Goal: Task Accomplishment & Management: Manage account settings

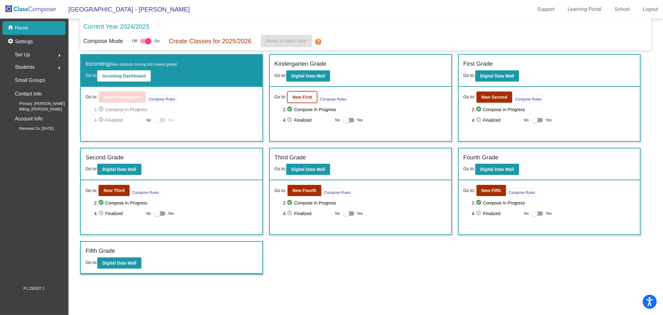
click at [309, 95] on b "New First" at bounding box center [303, 97] width 20 height 5
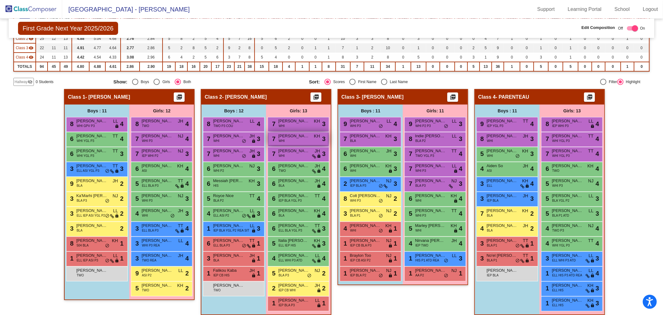
scroll to position [90, 0]
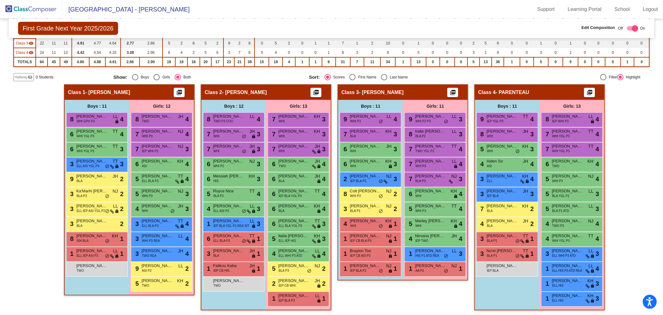
click at [384, 76] on div "Select an option" at bounding box center [384, 77] width 6 height 6
click at [384, 80] on input "Last Name" at bounding box center [384, 80] width 0 height 0
radio input "true"
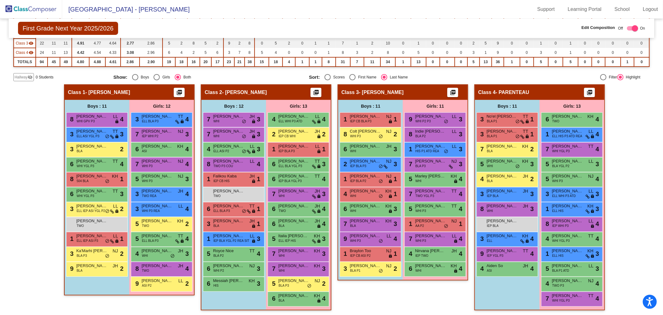
scroll to position [0, 0]
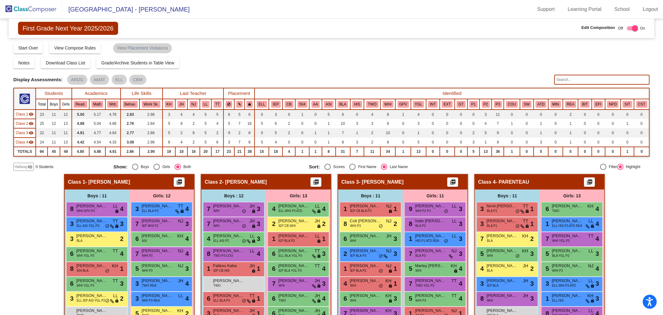
click at [561, 81] on input "text" at bounding box center [602, 80] width 95 height 10
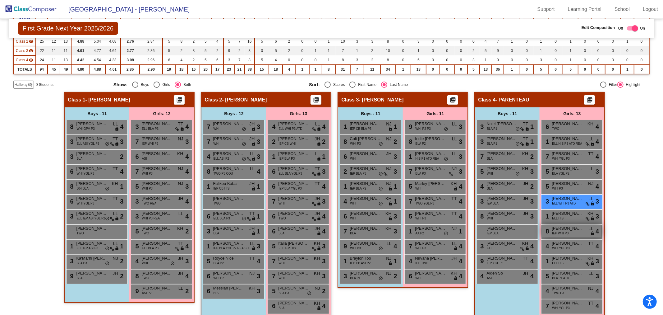
scroll to position [90, 0]
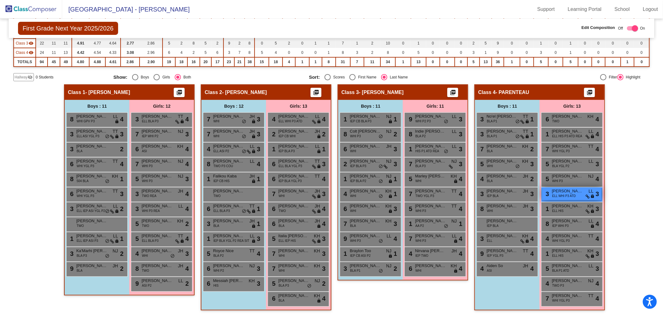
type input "kysil"
click at [574, 197] on div "3 [PERSON_NAME] ELL WHI P3 ATD LL lock do_not_disturb_alt 3" at bounding box center [571, 193] width 59 height 13
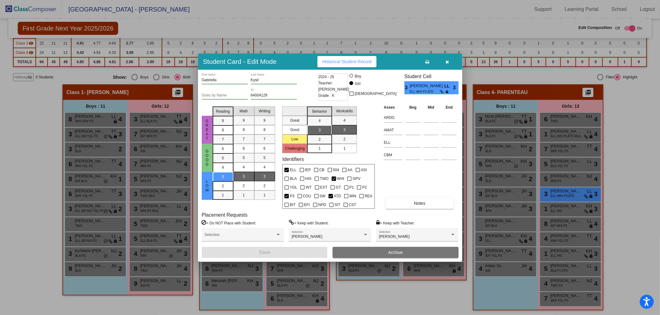
click at [398, 250] on span "Archive" at bounding box center [395, 252] width 15 height 5
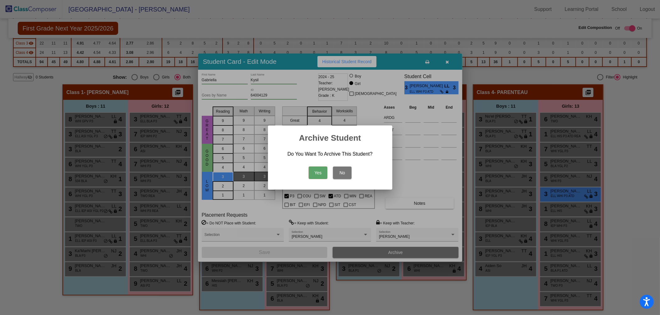
click at [319, 171] on button "Yes" at bounding box center [318, 172] width 19 height 12
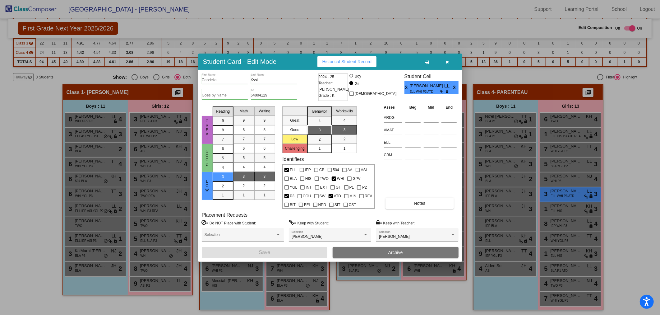
click at [449, 59] on button "button" at bounding box center [448, 61] width 20 height 11
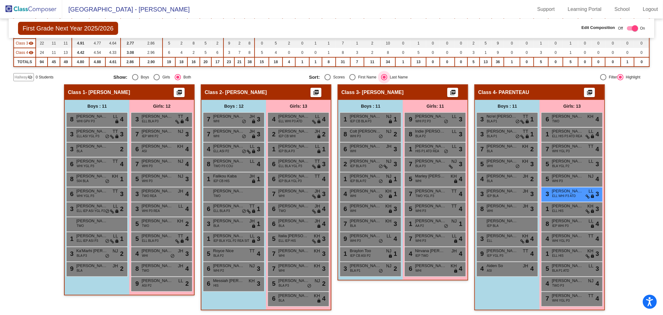
click at [384, 78] on div "Select an option" at bounding box center [384, 77] width 6 height 6
click at [384, 80] on input "Last Name" at bounding box center [384, 80] width 0 height 0
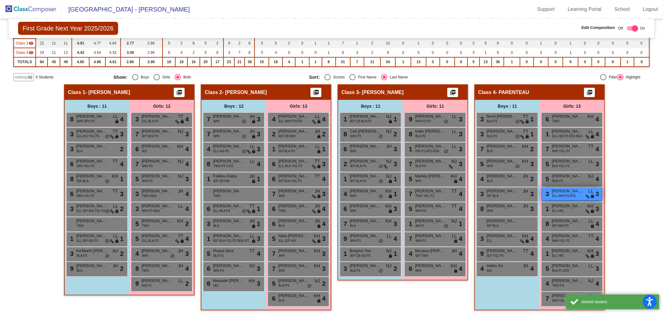
click at [581, 191] on span "[PERSON_NAME]" at bounding box center [567, 191] width 31 height 6
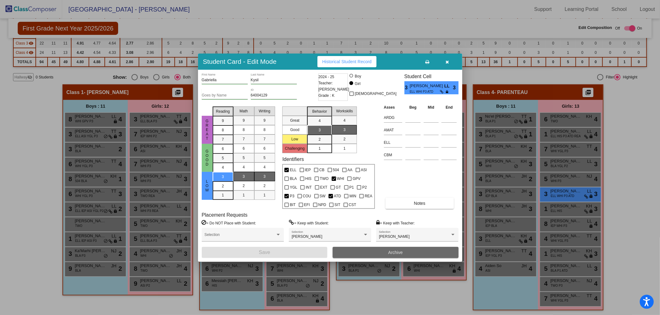
click at [402, 251] on span "Archive" at bounding box center [395, 252] width 15 height 5
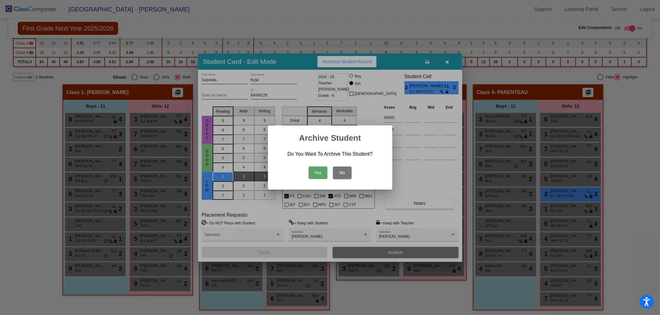
click at [318, 173] on button "Yes" at bounding box center [318, 172] width 19 height 12
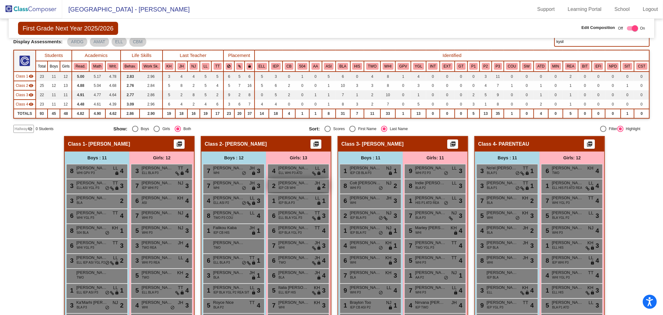
scroll to position [0, 0]
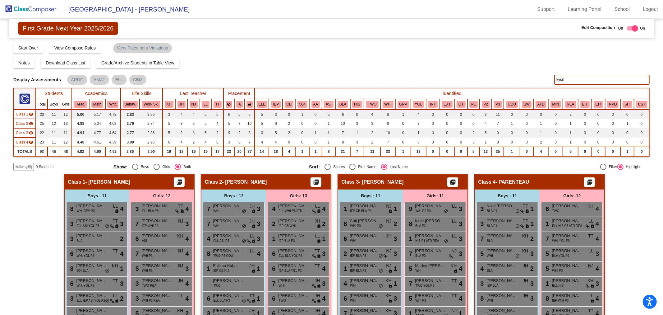
click at [39, 7] on img at bounding box center [31, 9] width 62 height 18
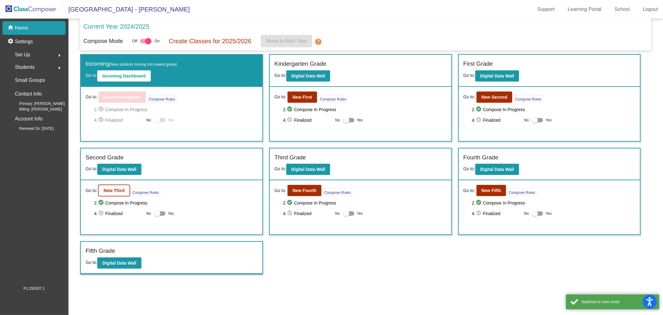
click at [114, 186] on button "New Third" at bounding box center [114, 190] width 31 height 11
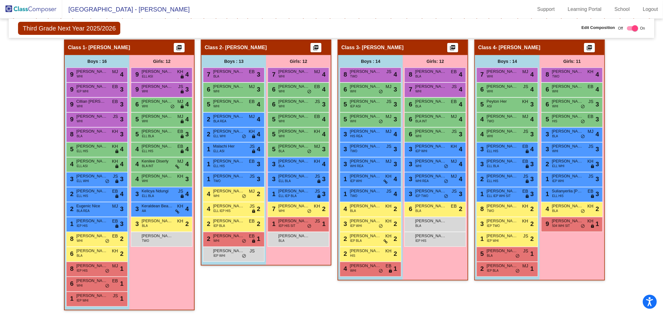
scroll to position [100, 0]
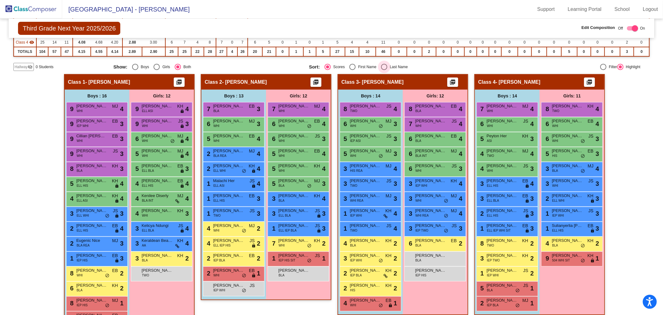
click at [385, 64] on div "Select an option" at bounding box center [384, 67] width 6 height 6
click at [384, 70] on input "Last Name" at bounding box center [384, 70] width 0 height 0
radio input "true"
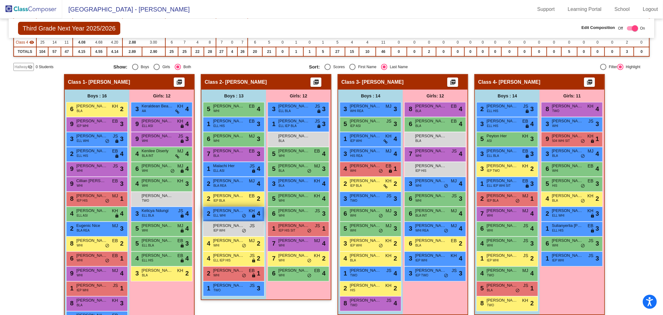
click at [236, 213] on div "2 [PERSON_NAME] ELL WHI KH lock do_not_disturb_alt 4" at bounding box center [232, 213] width 59 height 13
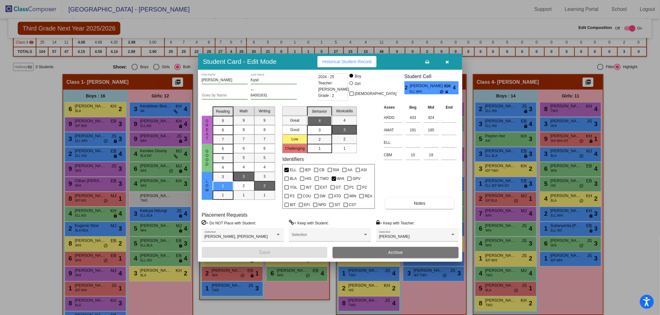
click at [403, 251] on button "Archive" at bounding box center [396, 252] width 126 height 11
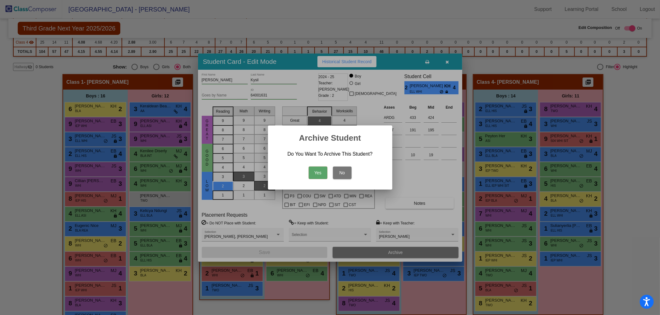
click at [322, 169] on button "Yes" at bounding box center [318, 172] width 19 height 12
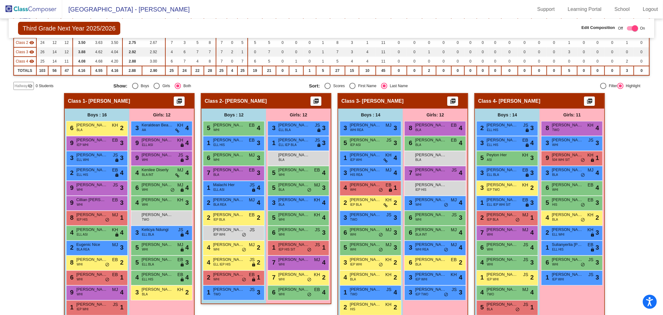
scroll to position [30, 0]
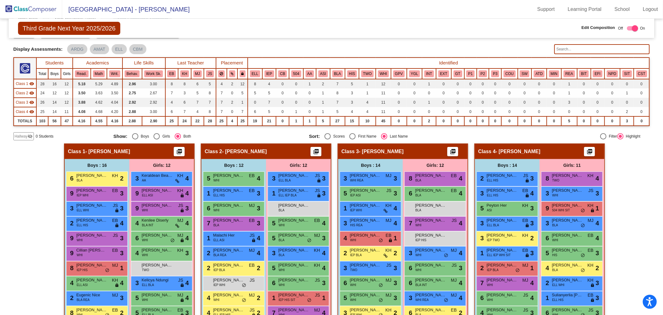
click at [41, 8] on img at bounding box center [31, 9] width 62 height 18
